Goal: Task Accomplishment & Management: Complete application form

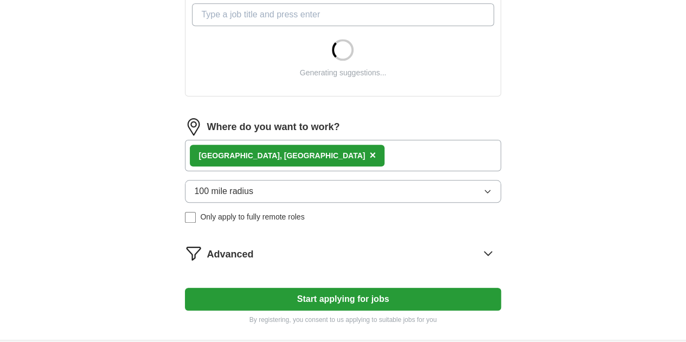
scroll to position [405, 0]
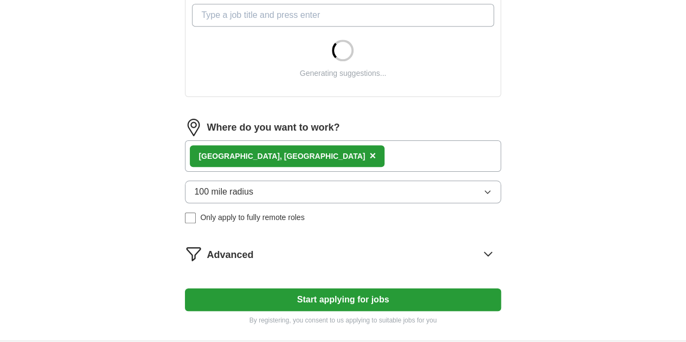
click at [470, 187] on button "100 mile radius" at bounding box center [343, 192] width 316 height 23
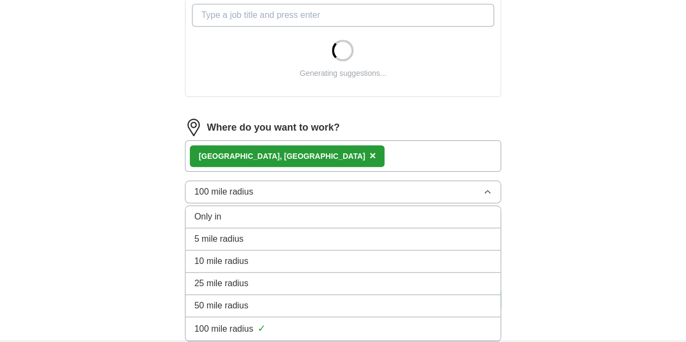
click at [442, 307] on div "50 mile radius" at bounding box center [342, 305] width 297 height 13
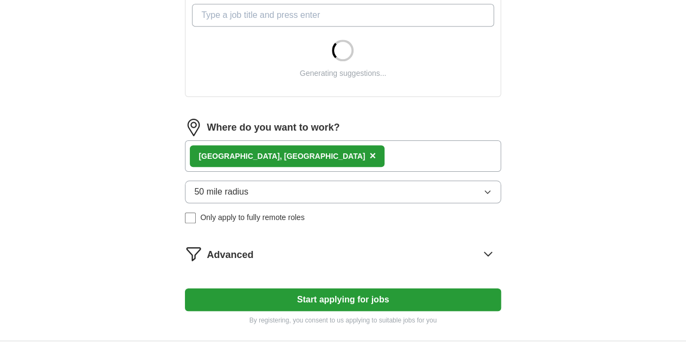
scroll to position [506, 0]
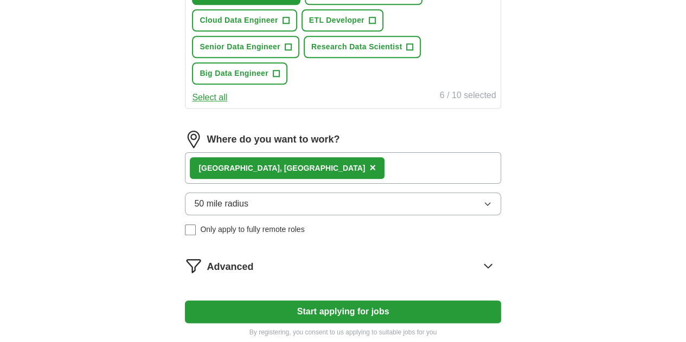
click at [443, 215] on button "50 mile radius" at bounding box center [343, 204] width 316 height 23
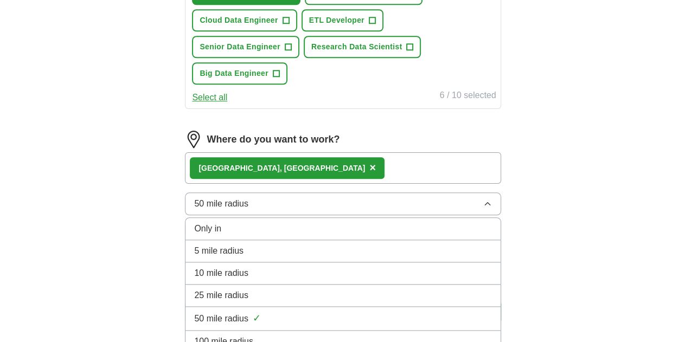
scroll to position [649, 0]
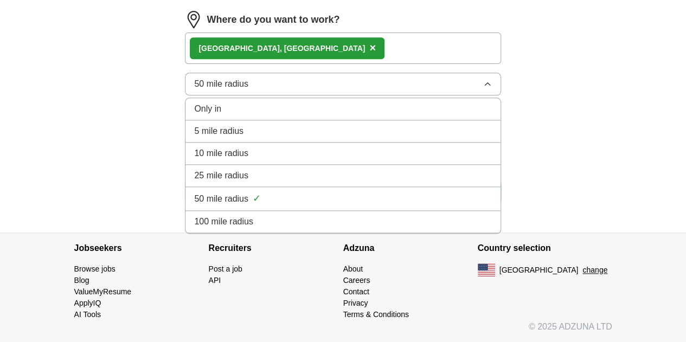
click at [424, 228] on li "100 mile radius" at bounding box center [342, 222] width 315 height 22
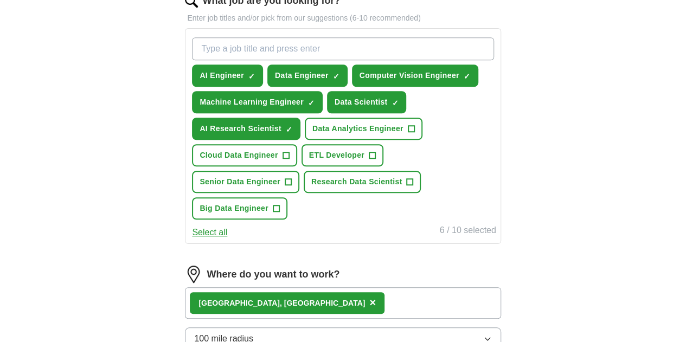
scroll to position [370, 0]
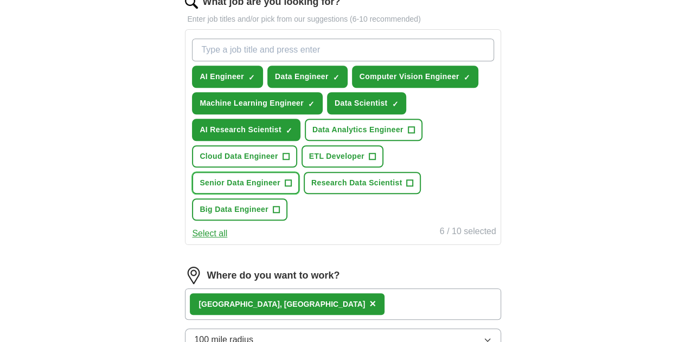
click at [235, 189] on span "Senior Data Engineer" at bounding box center [240, 182] width 81 height 11
click at [422, 141] on button "Data Analytics Engineer +" at bounding box center [364, 130] width 118 height 22
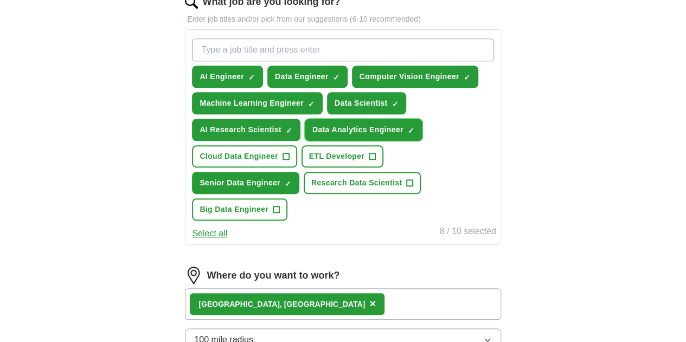
click at [380, 168] on button "ETL Developer +" at bounding box center [343, 156] width 82 height 22
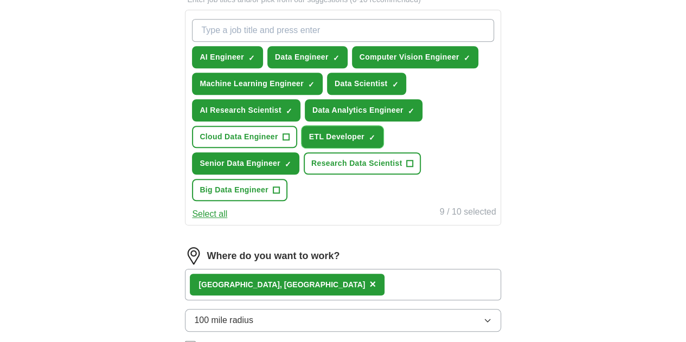
scroll to position [394, 0]
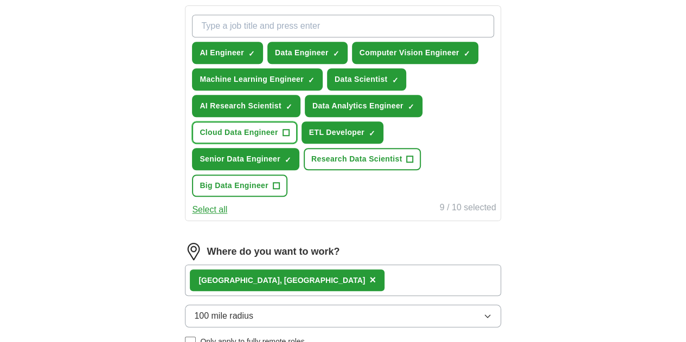
click at [278, 138] on span "Cloud Data Engineer" at bounding box center [239, 132] width 78 height 11
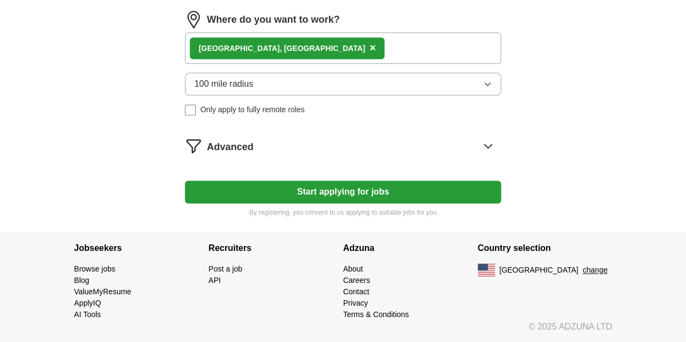
scroll to position [649, 0]
click at [438, 194] on button "Start applying for jobs" at bounding box center [343, 192] width 316 height 23
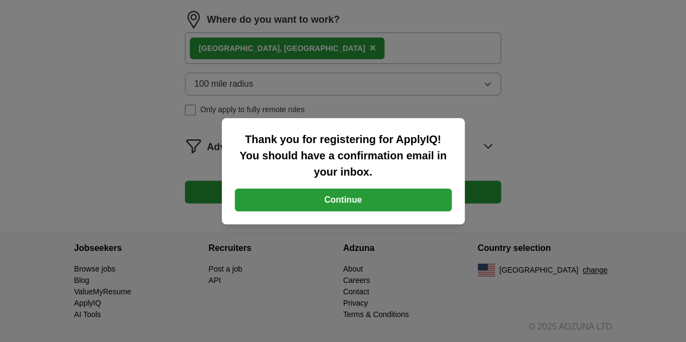
click at [419, 207] on button "Continue" at bounding box center [343, 200] width 217 height 23
